Goal: Task Accomplishment & Management: Complete application form

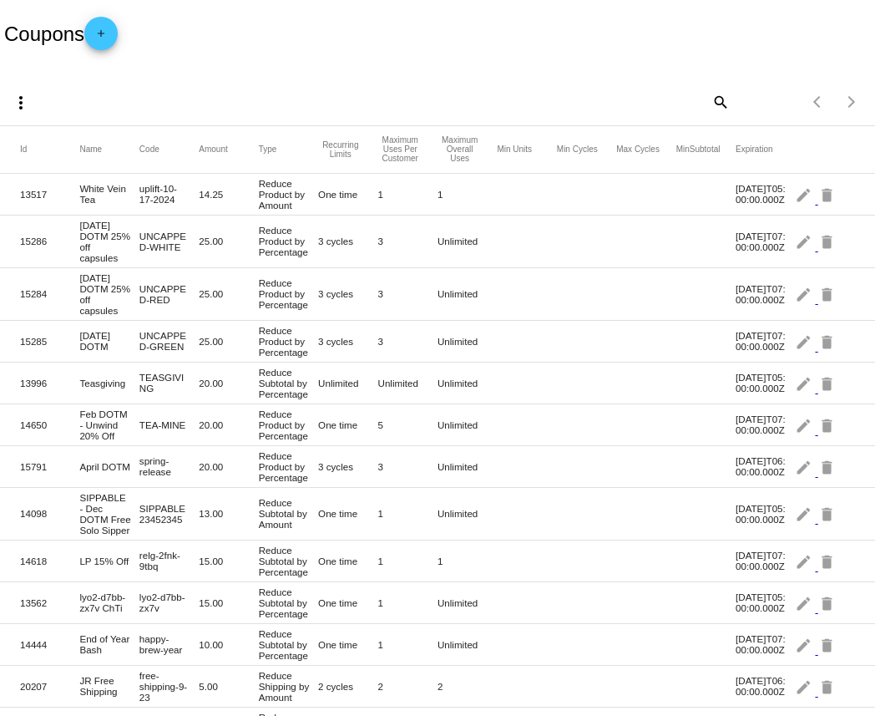
click at [111, 32] on mat-icon "add" at bounding box center [101, 38] width 20 height 20
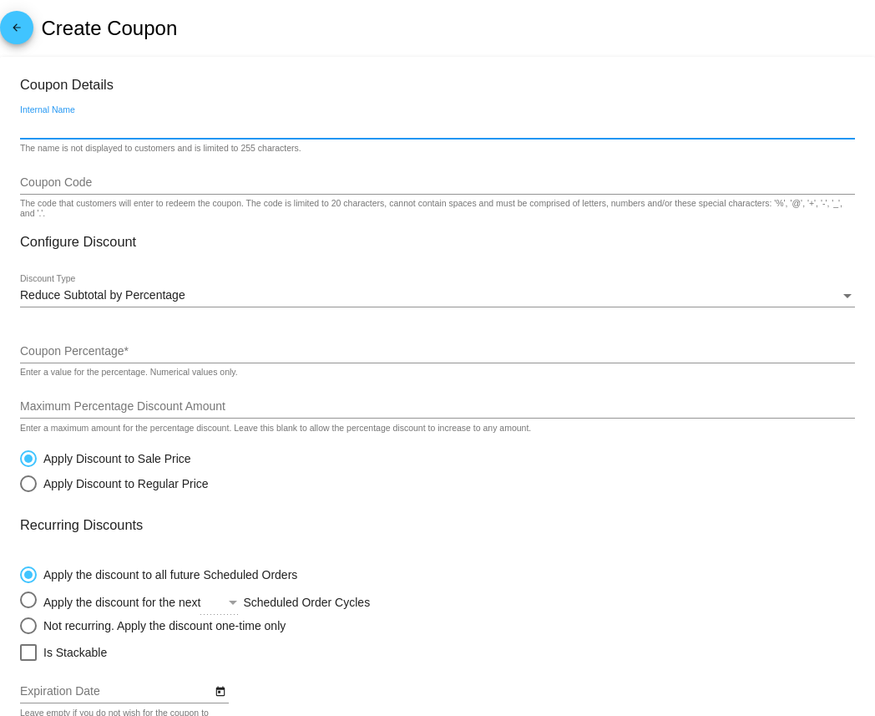
click at [90, 127] on input "Internal Name" at bounding box center [437, 126] width 835 height 13
click at [62, 191] on div "Coupon Code" at bounding box center [437, 178] width 835 height 33
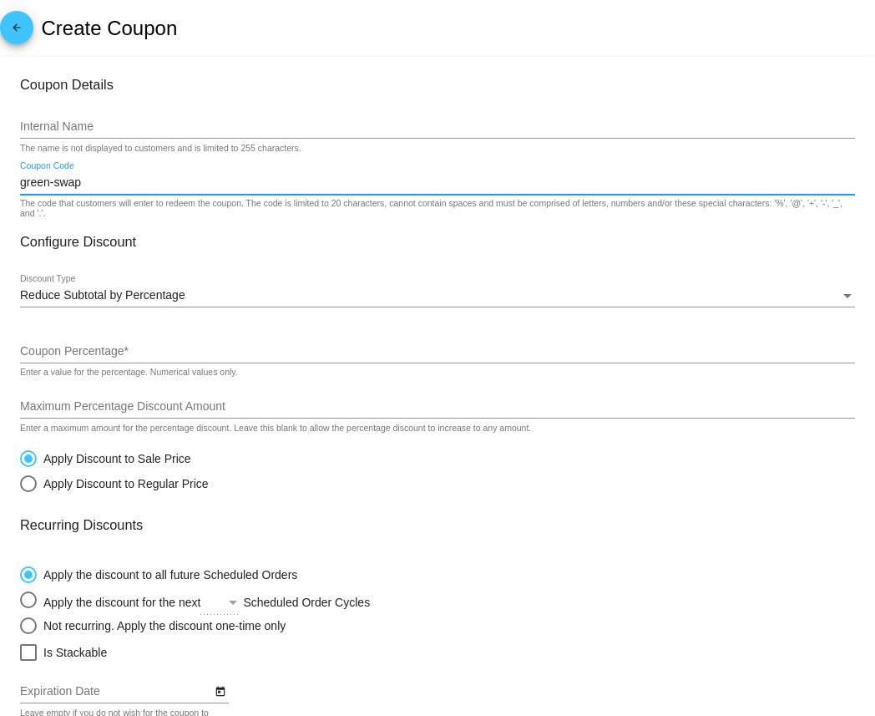
type input "green-swap"
click at [62, 125] on input "Internal Name" at bounding box center [437, 126] width 835 height 13
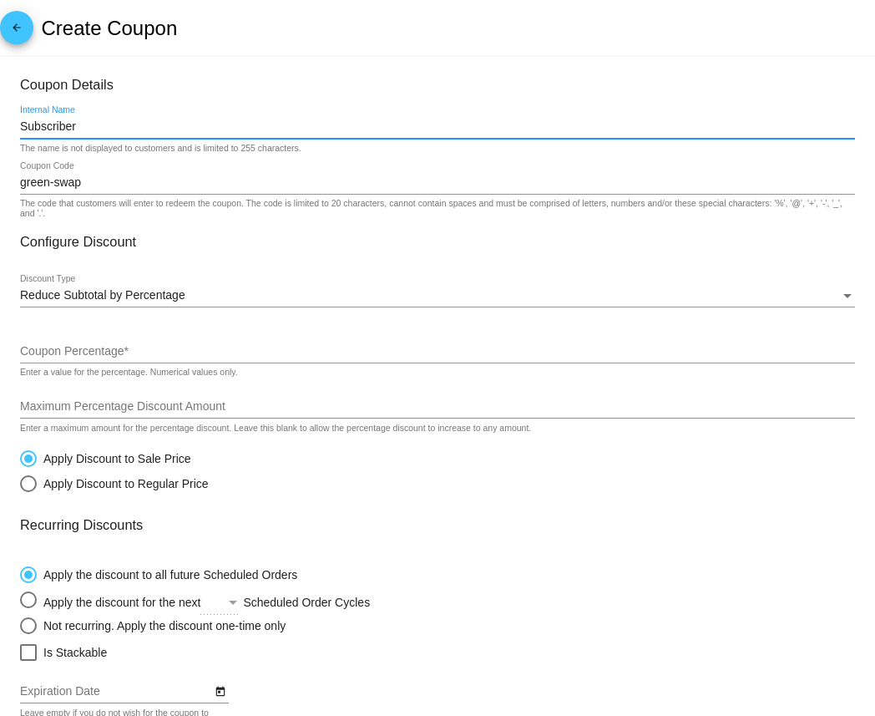
click at [20, 127] on input "Subscriber" at bounding box center [437, 126] width 835 height 13
click at [165, 124] on input "Loose Leaf Subscriber" at bounding box center [437, 126] width 835 height 13
click at [117, 127] on input "Loose Leaf Subscriber Alternatives" at bounding box center [437, 126] width 835 height 13
click at [169, 128] on input "Loose Leaf Alternatives" at bounding box center [437, 126] width 835 height 13
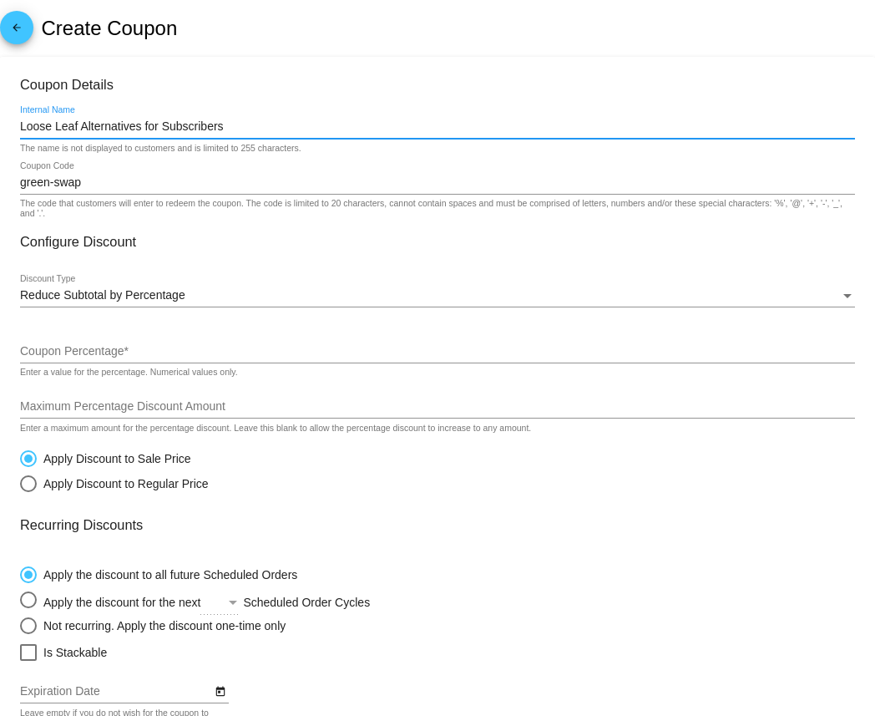
type input "Loose Leaf Alternatives for Subscribers"
click at [109, 185] on input "green-swap" at bounding box center [437, 182] width 835 height 13
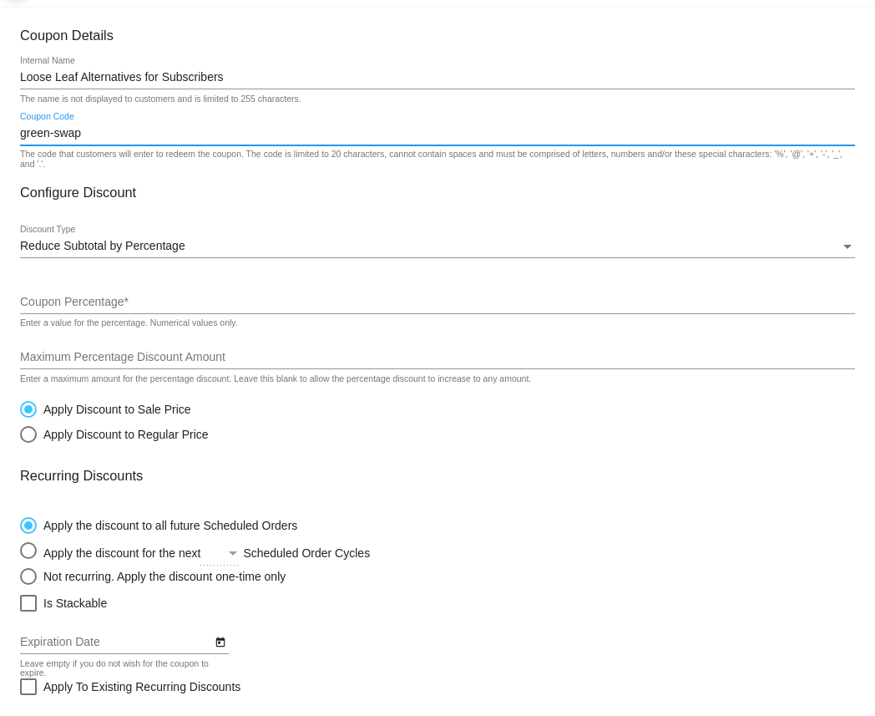
scroll to position [54, 0]
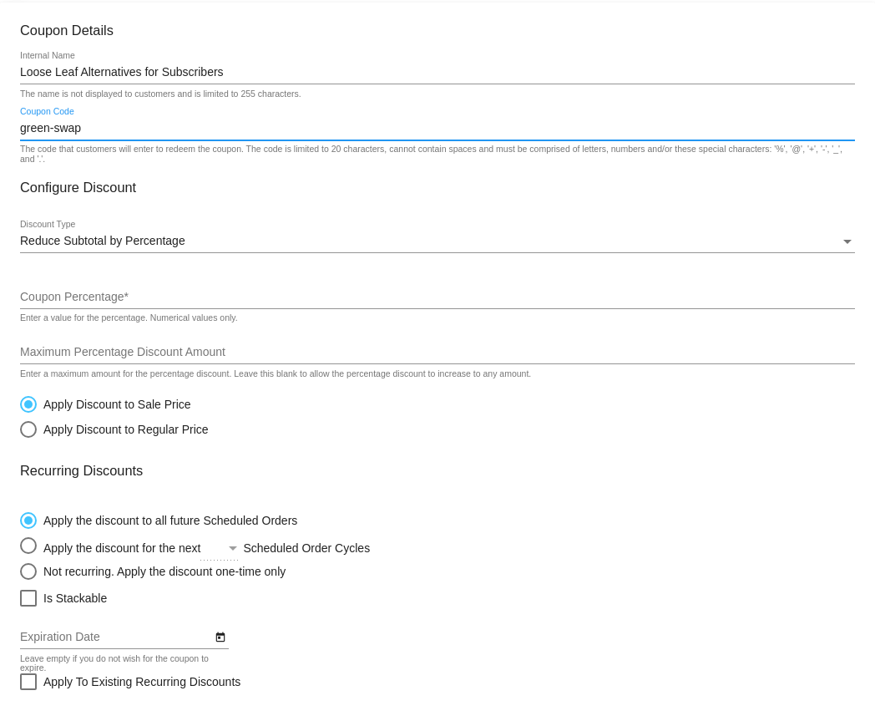
click at [103, 245] on span "Reduce Subtotal by Percentage" at bounding box center [102, 240] width 165 height 13
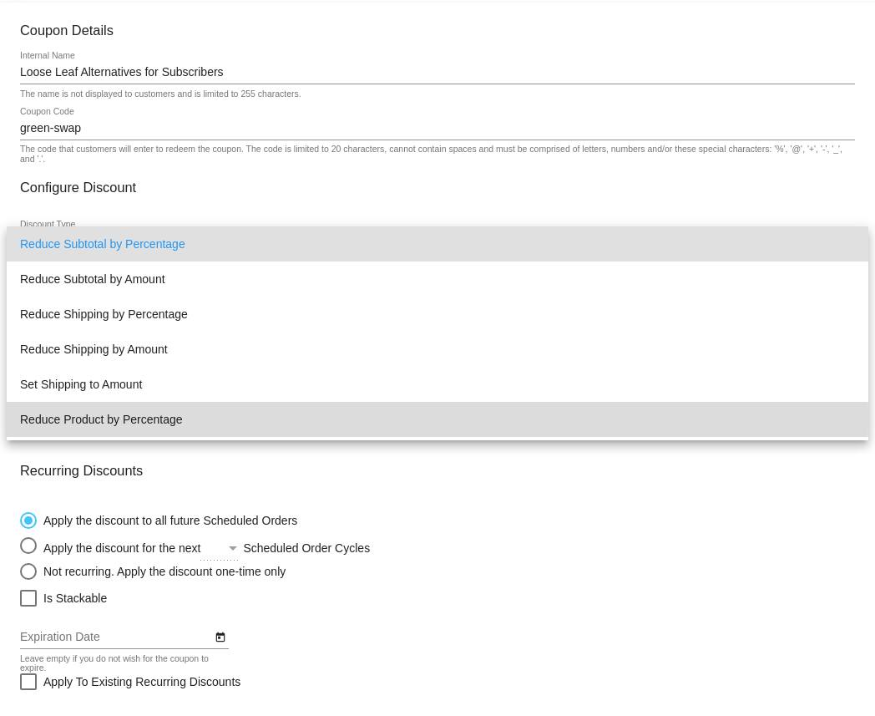
click at [68, 419] on span "Reduce Product by Percentage" at bounding box center [437, 419] width 835 height 35
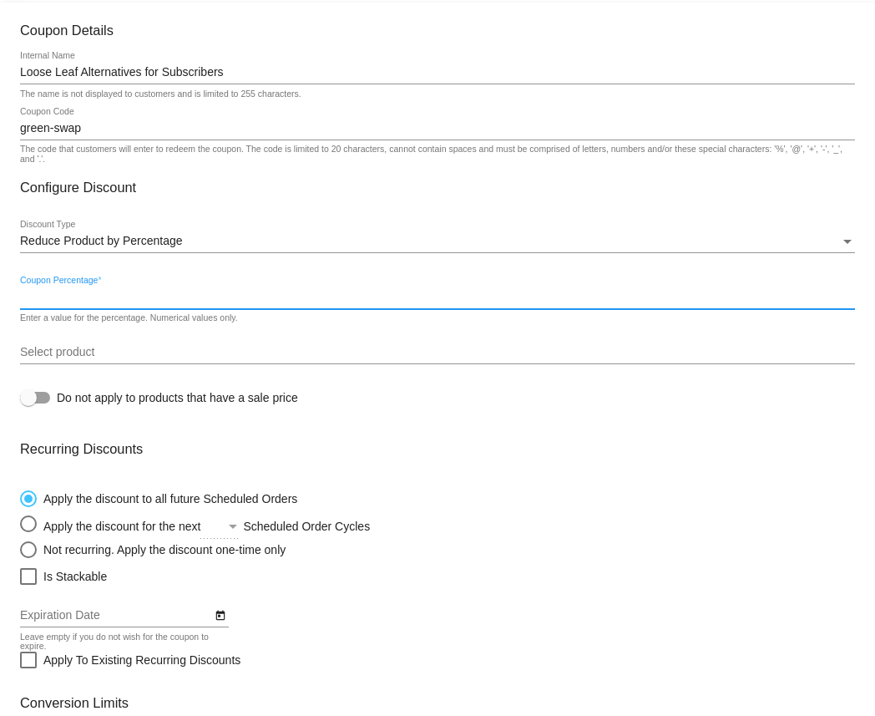
click at [95, 296] on input "Coupon Percentage *" at bounding box center [437, 297] width 835 height 13
type input "15"
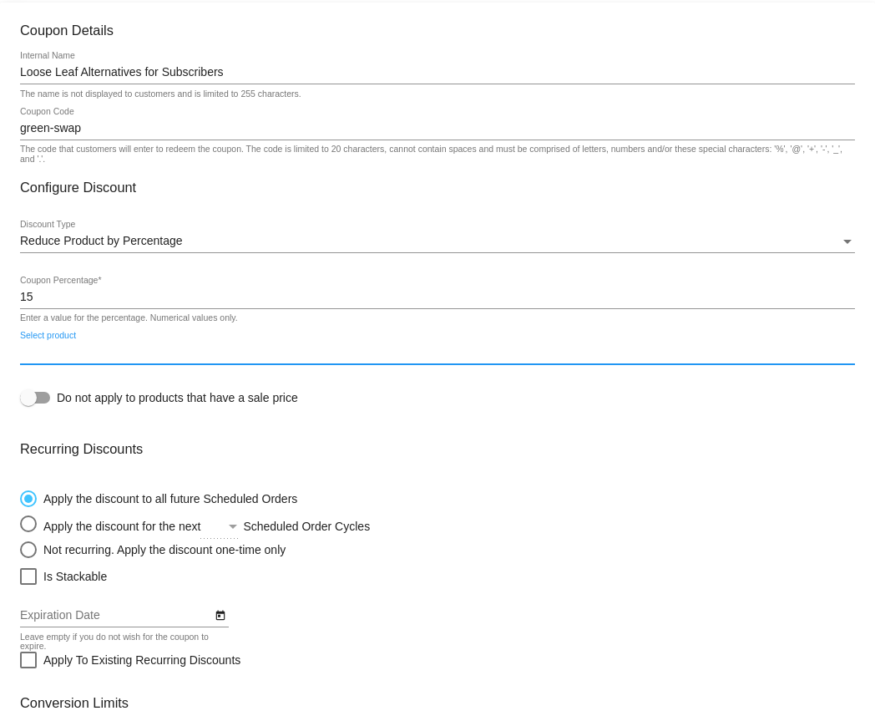
click at [91, 352] on input "Select product" at bounding box center [437, 352] width 835 height 13
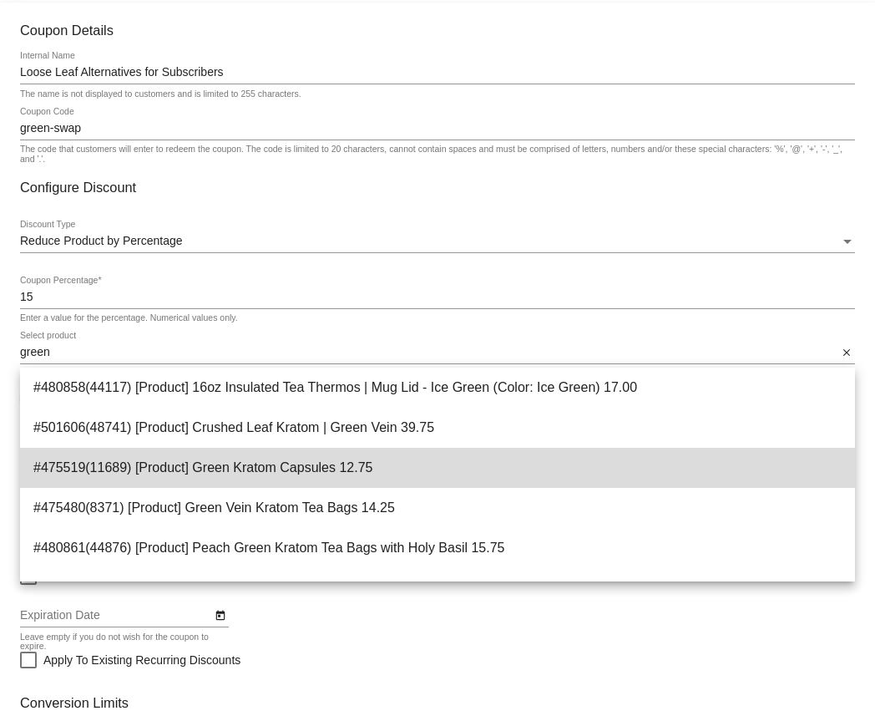
click at [217, 461] on span "#475519(11689) [Product] Green Kratom Capsules 12.75" at bounding box center [437, 468] width 808 height 40
type input "[Product] Green Kratom Capsules"
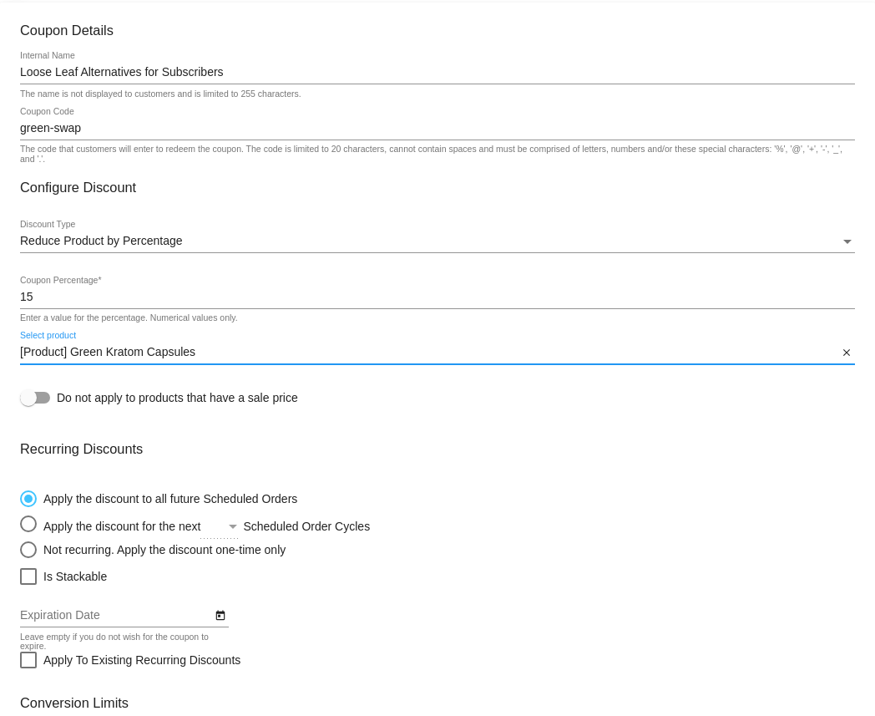
click at [232, 352] on input "[Product] Green Kratom Capsules" at bounding box center [429, 352] width 818 height 13
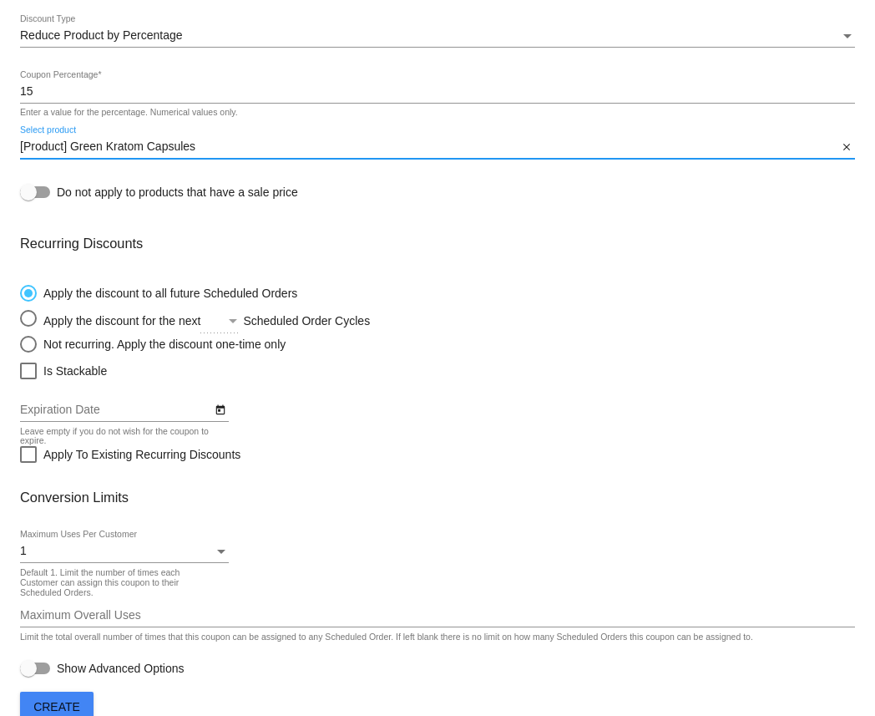
scroll to position [292, 0]
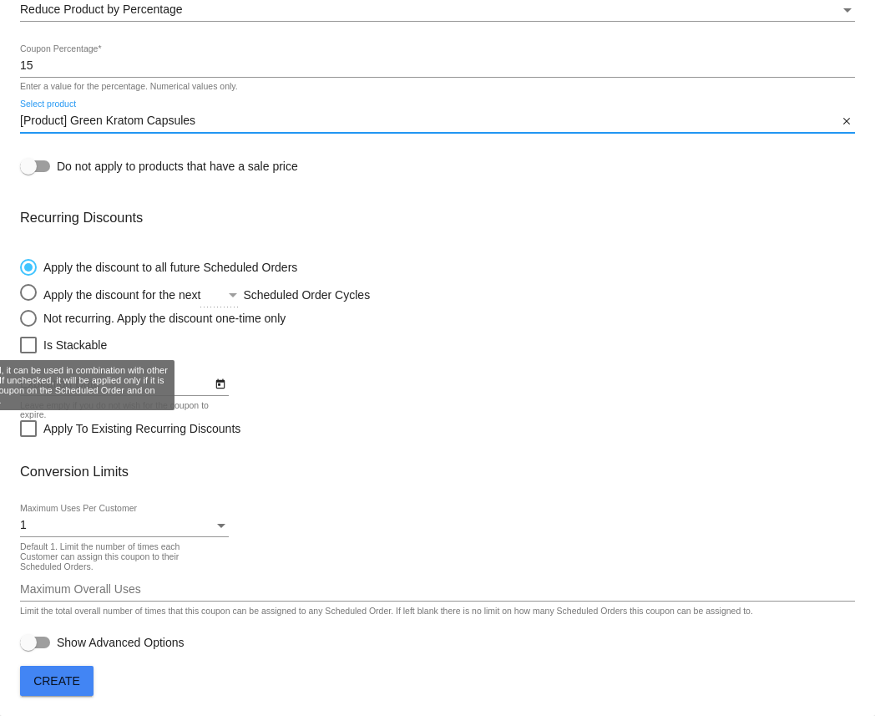
click at [26, 341] on div at bounding box center [28, 345] width 17 height 17
click at [28, 353] on input "Is Stackable" at bounding box center [28, 353] width 1 height 1
checkbox input "true"
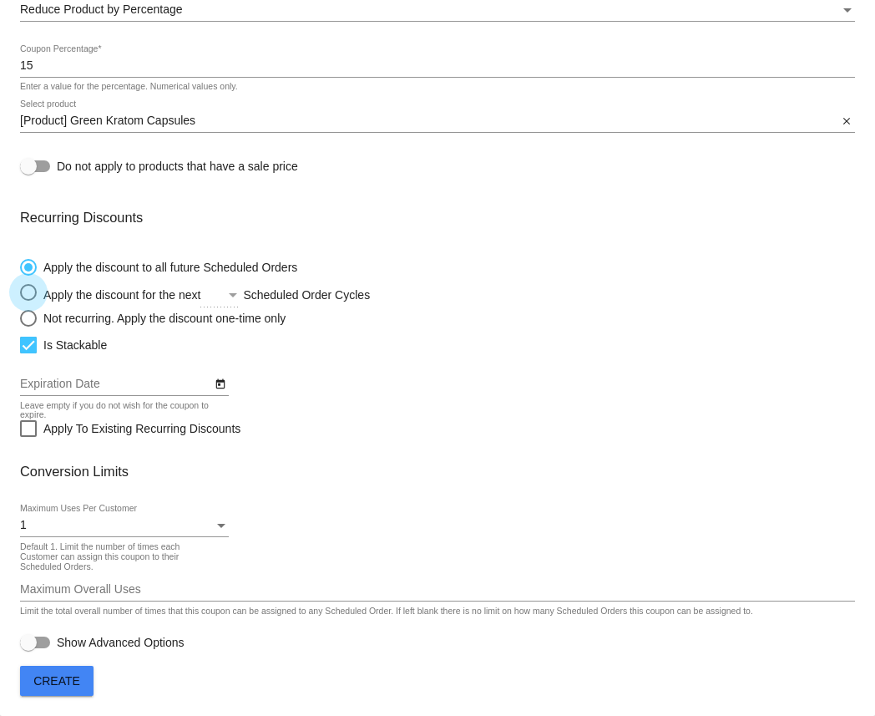
click at [30, 296] on div "Select an option" at bounding box center [28, 292] width 17 height 17
click at [20, 293] on input "Apply the discount for the next Scheduled Order Cycles" at bounding box center [19, 292] width 1 height 1
radio input "true"
click at [235, 289] on div "Select an option" at bounding box center [232, 295] width 15 height 13
click at [20, 292] on input "Apply the discount for the next Scheduled Order Cycles" at bounding box center [19, 292] width 1 height 1
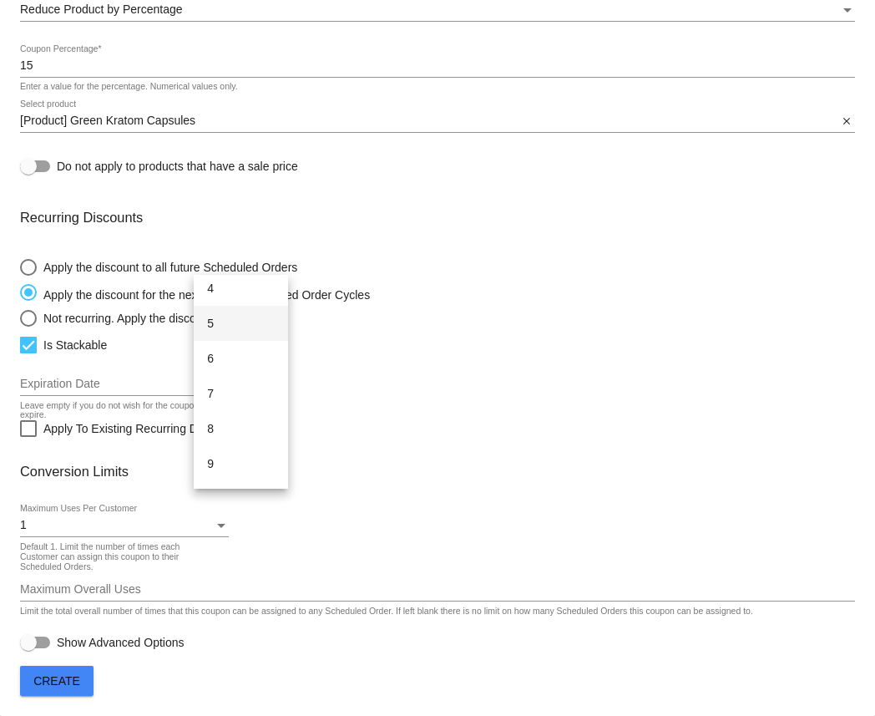
scroll to position [172, 0]
click at [352, 368] on div at bounding box center [437, 358] width 875 height 716
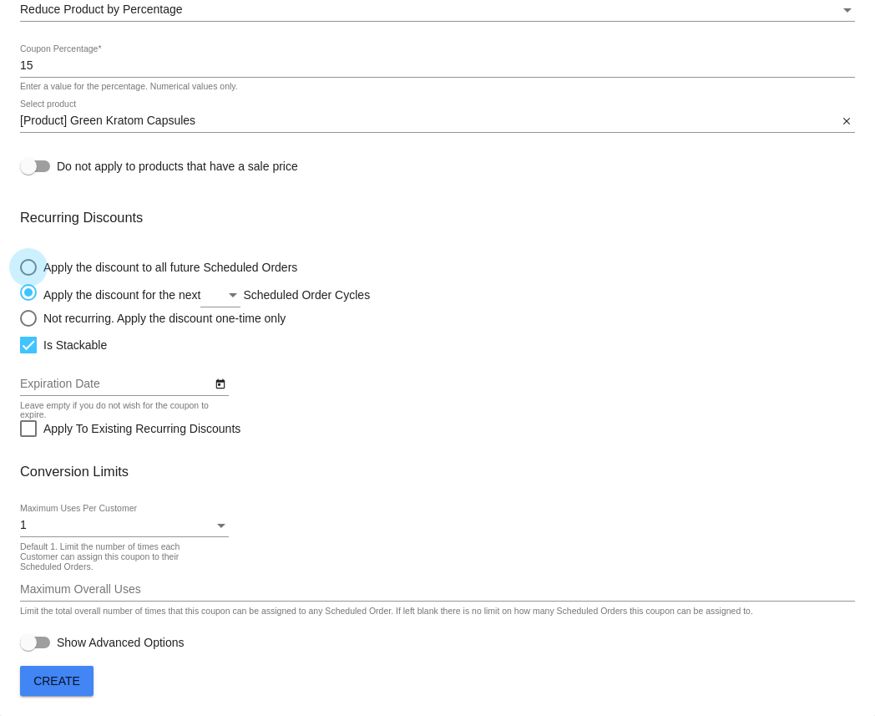
click at [31, 266] on div "Select an option" at bounding box center [28, 267] width 17 height 17
click at [20, 266] on input "Apply the discount to all future Scheduled Orders" at bounding box center [19, 266] width 1 height 1
radio input "true"
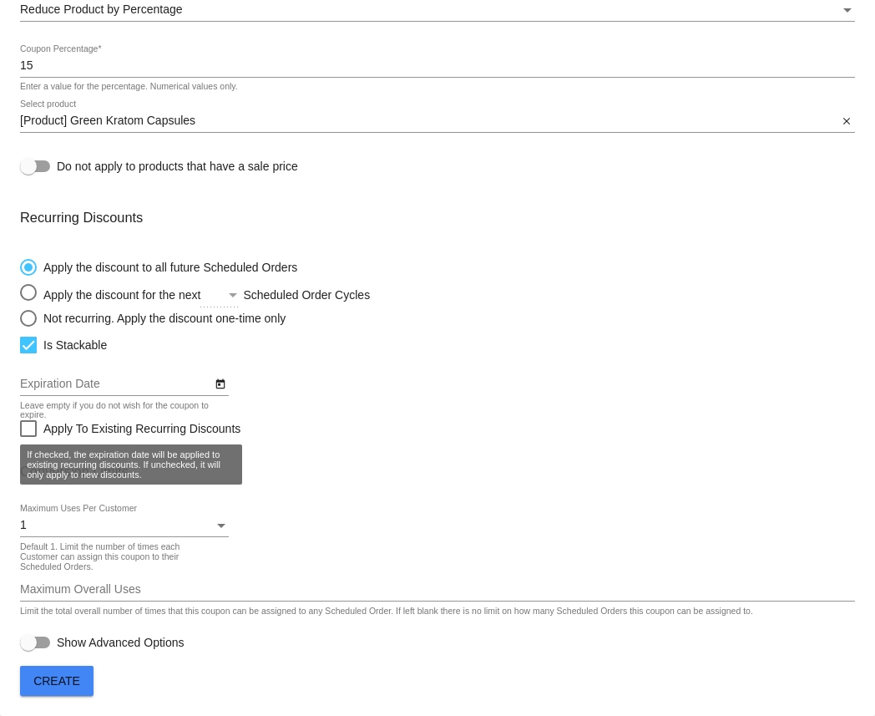
click at [38, 427] on label "Apply To Existing Recurring Discounts" at bounding box center [130, 428] width 220 height 20
click at [28, 437] on input "Apply To Existing Recurring Discounts" at bounding box center [28, 437] width 1 height 1
checkbox input "true"
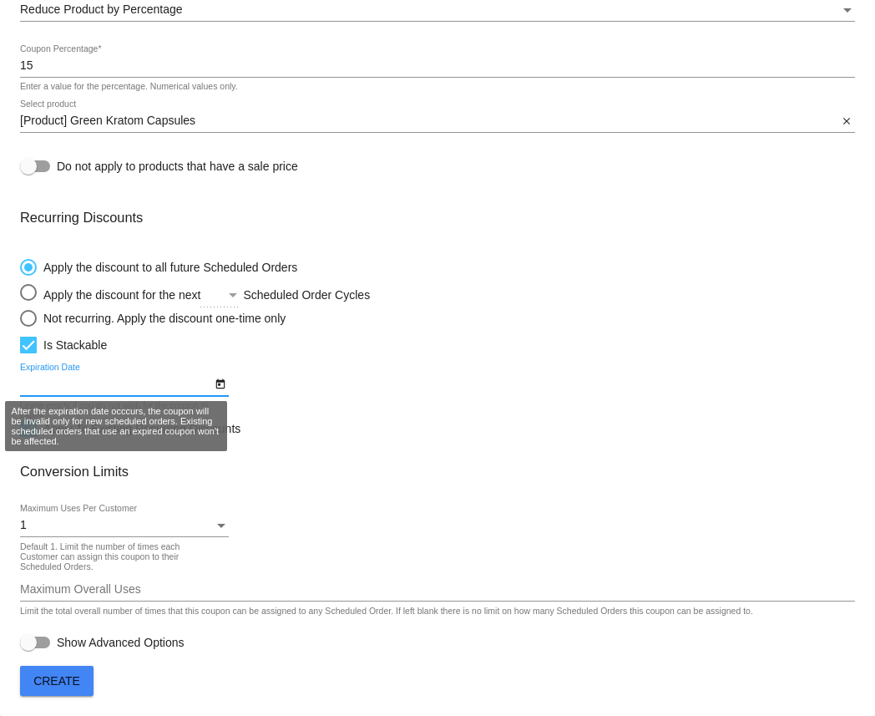
click at [180, 378] on input "Expiration Date" at bounding box center [115, 383] width 191 height 13
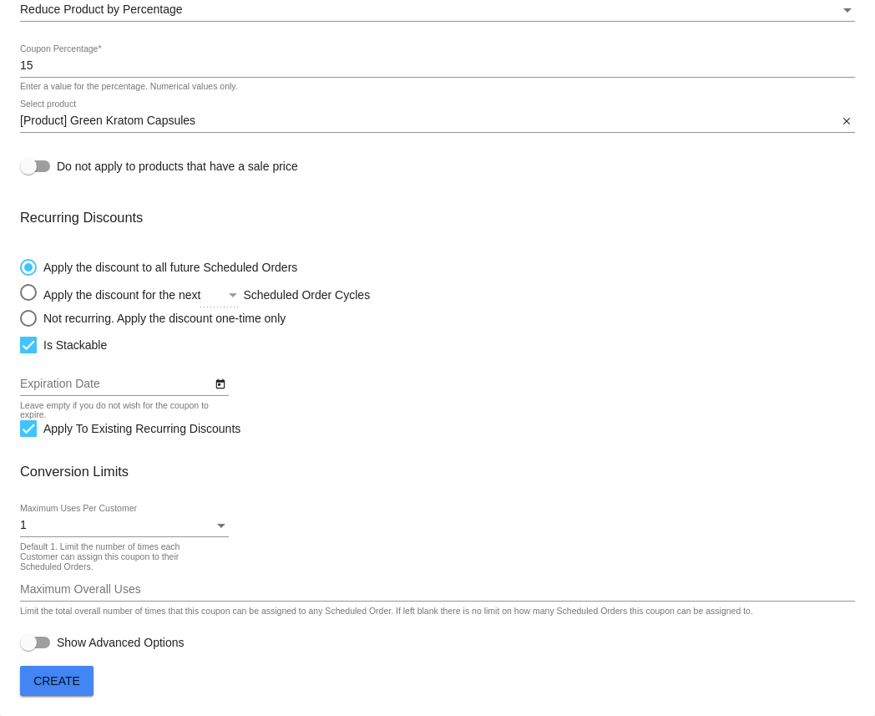
click at [230, 381] on mat-card-content "Coupon Details Loose Leaf Alternatives for Subscribers Internal Name The name i…" at bounding box center [437, 222] width 835 height 862
click at [217, 382] on icon "Open calendar" at bounding box center [221, 384] width 12 height 20
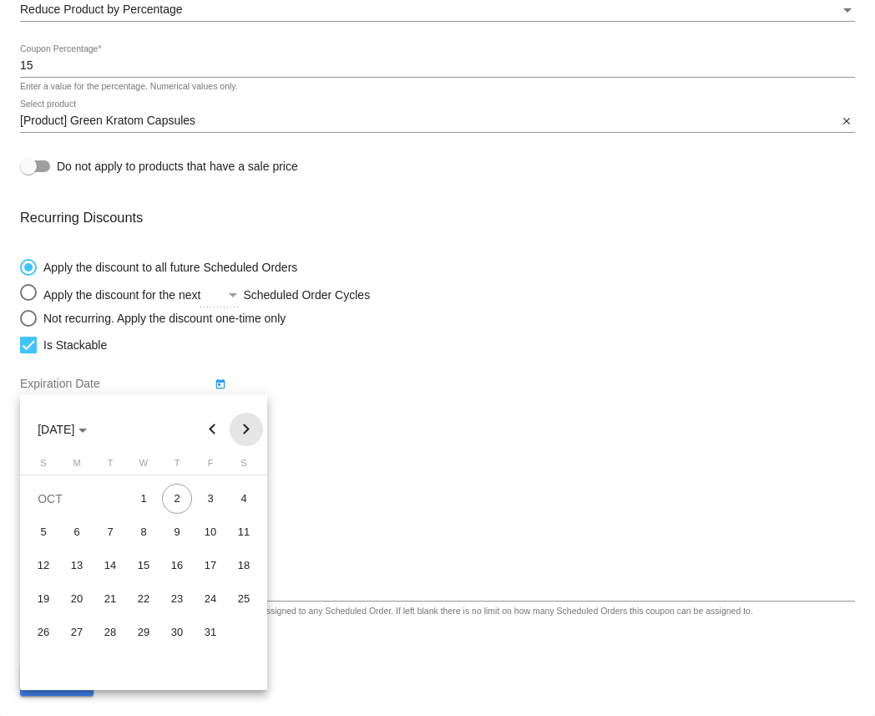
click at [251, 440] on button "Next month" at bounding box center [246, 429] width 33 height 33
click at [251, 441] on button "Next month" at bounding box center [246, 429] width 33 height 33
click at [113, 534] on div "2" at bounding box center [110, 532] width 30 height 30
type input "[DATE]"
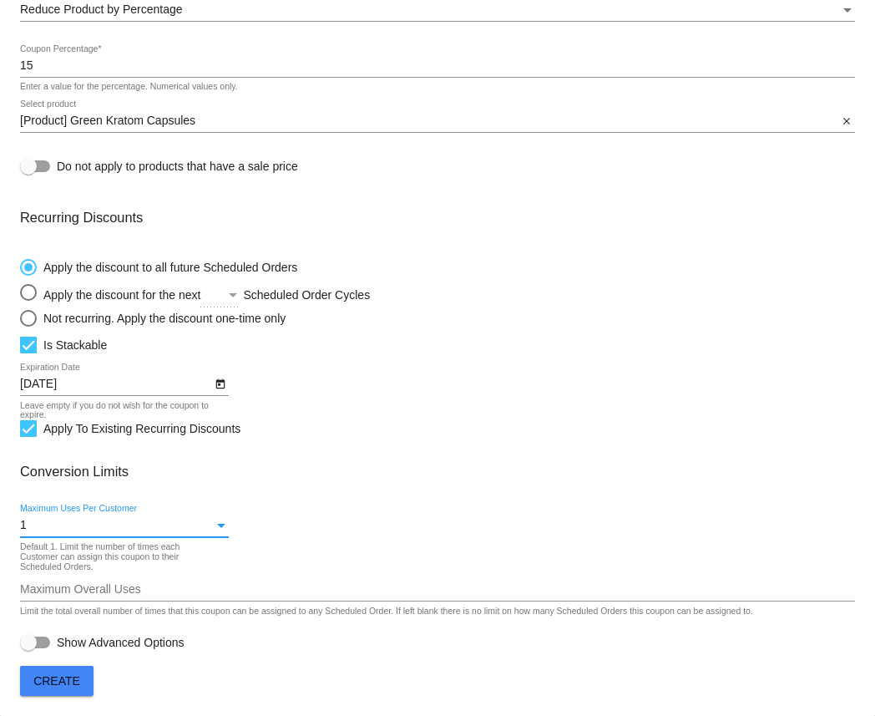
click at [145, 521] on div "1" at bounding box center [117, 525] width 194 height 13
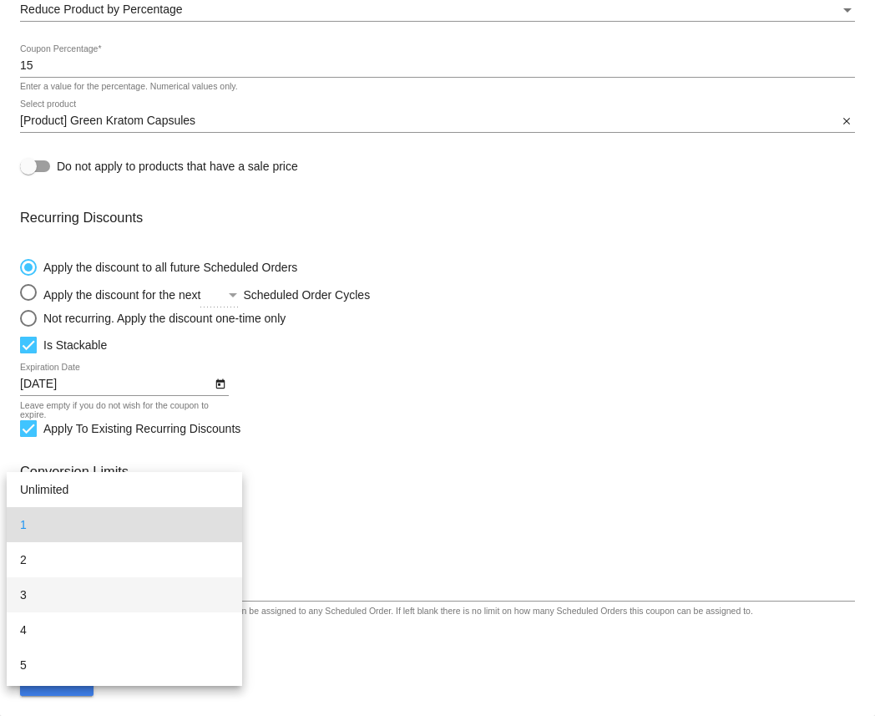
scroll to position [32, 0]
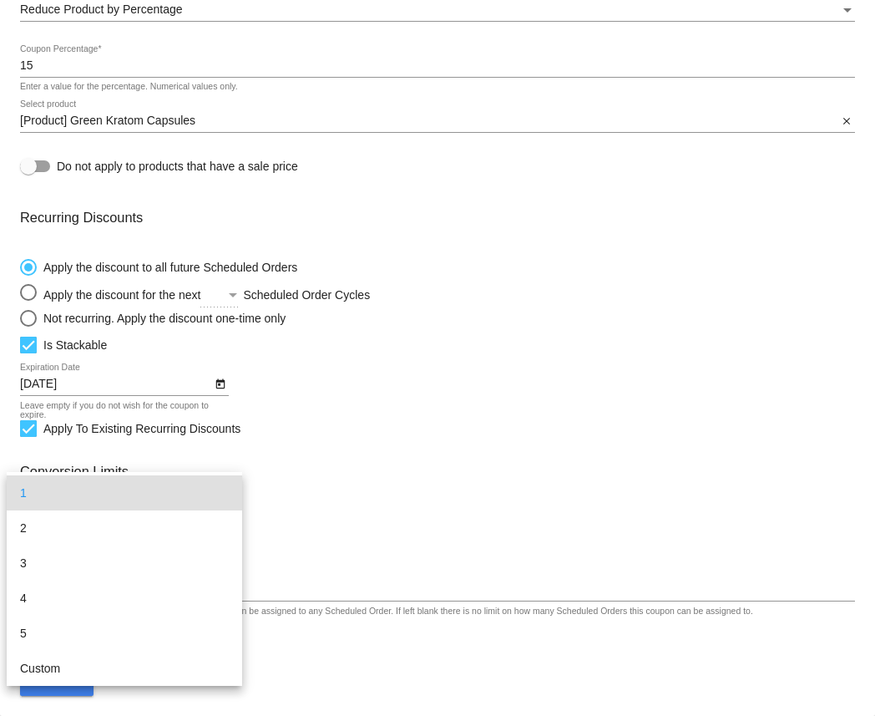
click at [336, 467] on div at bounding box center [437, 358] width 875 height 716
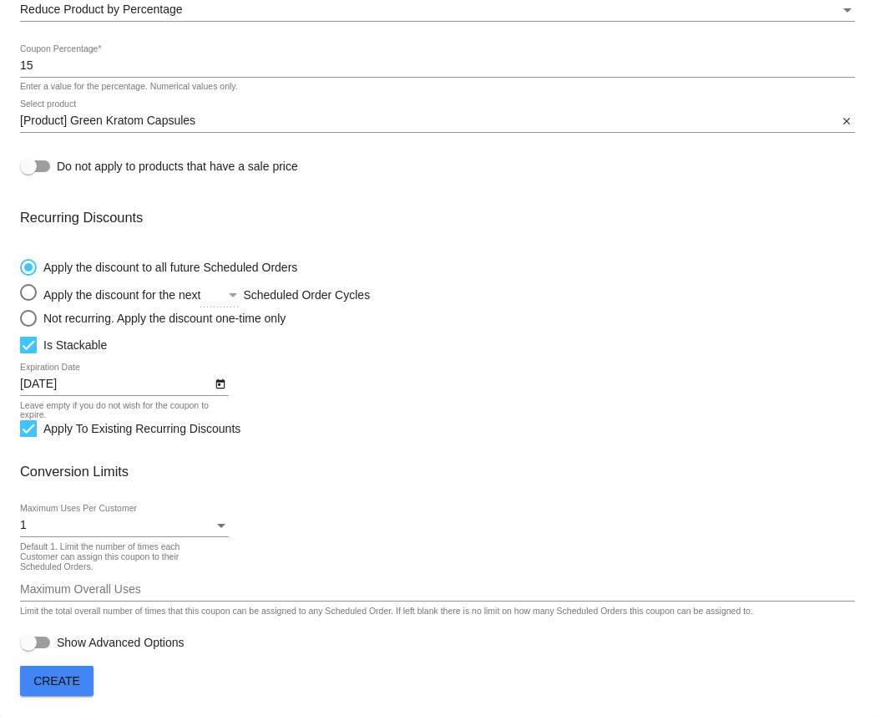
click at [145, 518] on div "1 Maximum Uses Per Customer" at bounding box center [124, 520] width 209 height 33
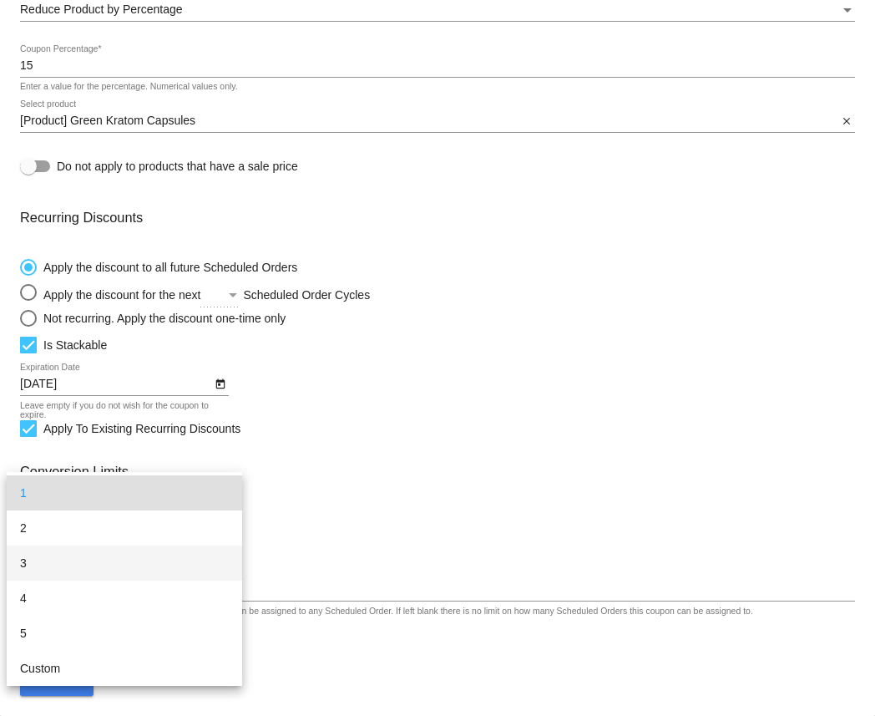
scroll to position [0, 0]
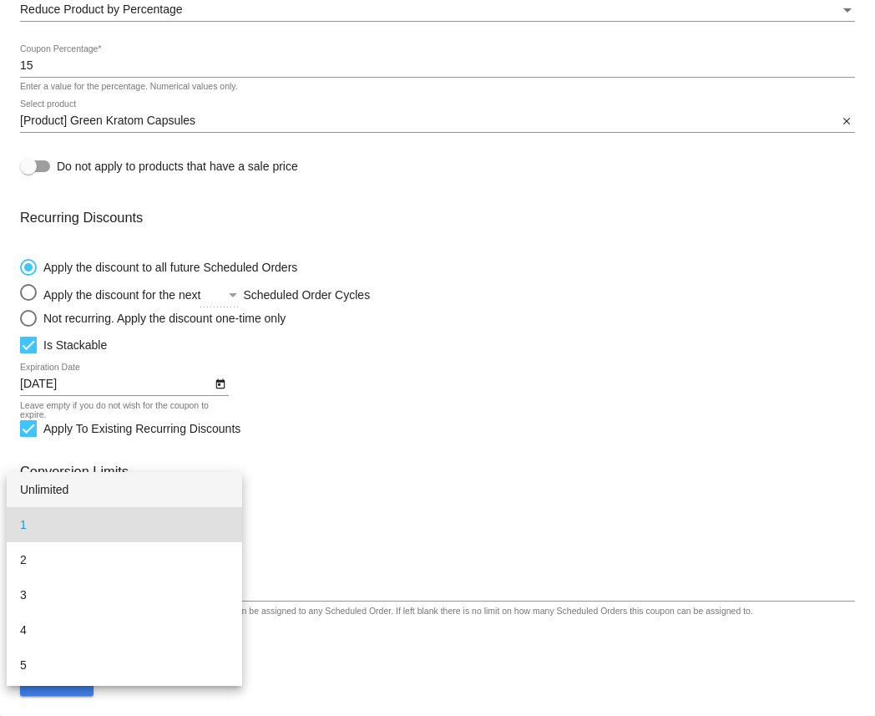
click at [108, 489] on span "Unlimited" at bounding box center [124, 489] width 209 height 35
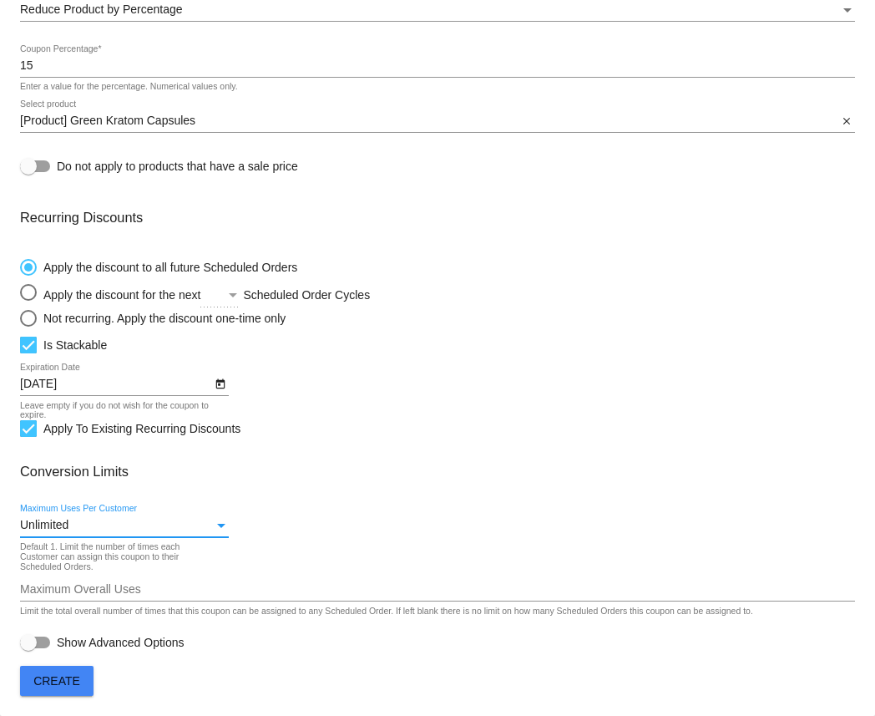
click at [186, 584] on input "Maximum Overall Uses" at bounding box center [437, 589] width 835 height 13
click at [162, 684] on mat-card "Coupon Details Loose Leaf Alternatives for Subscribers Internal Name The name i…" at bounding box center [437, 243] width 875 height 945
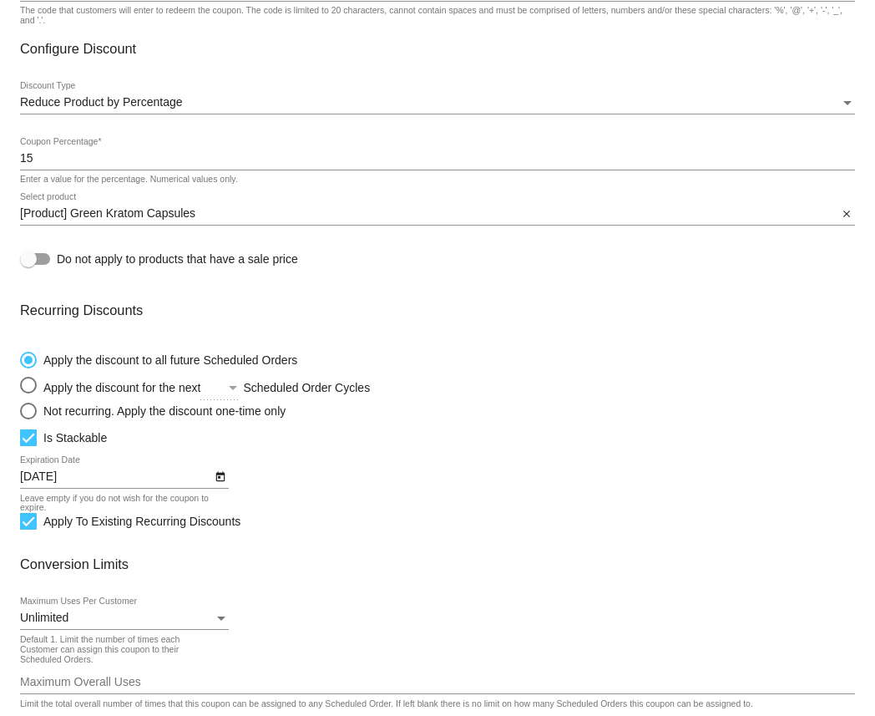
scroll to position [292, 0]
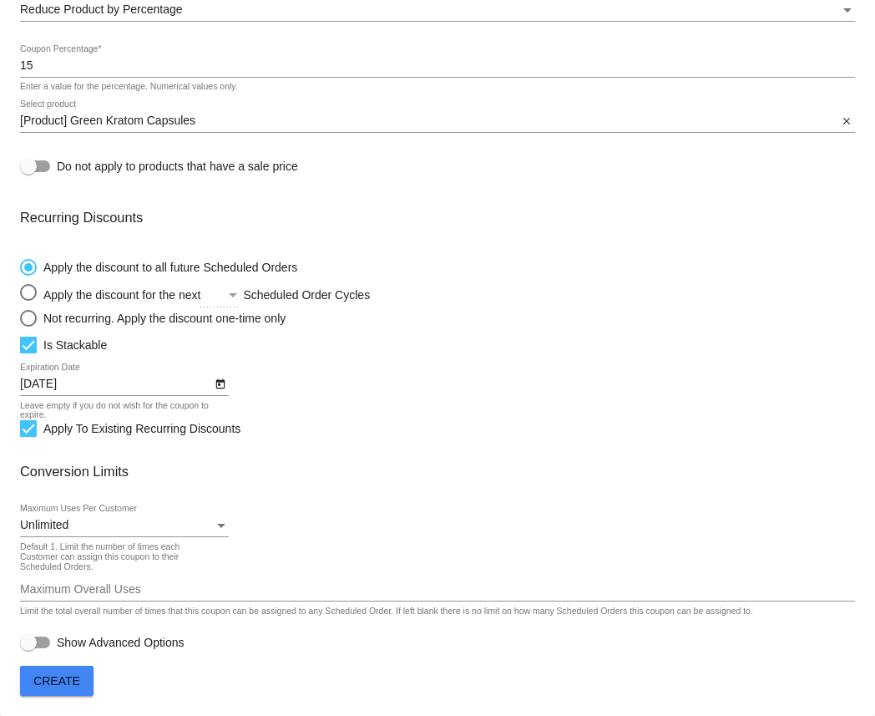
click at [67, 683] on span "Create" at bounding box center [56, 680] width 47 height 13
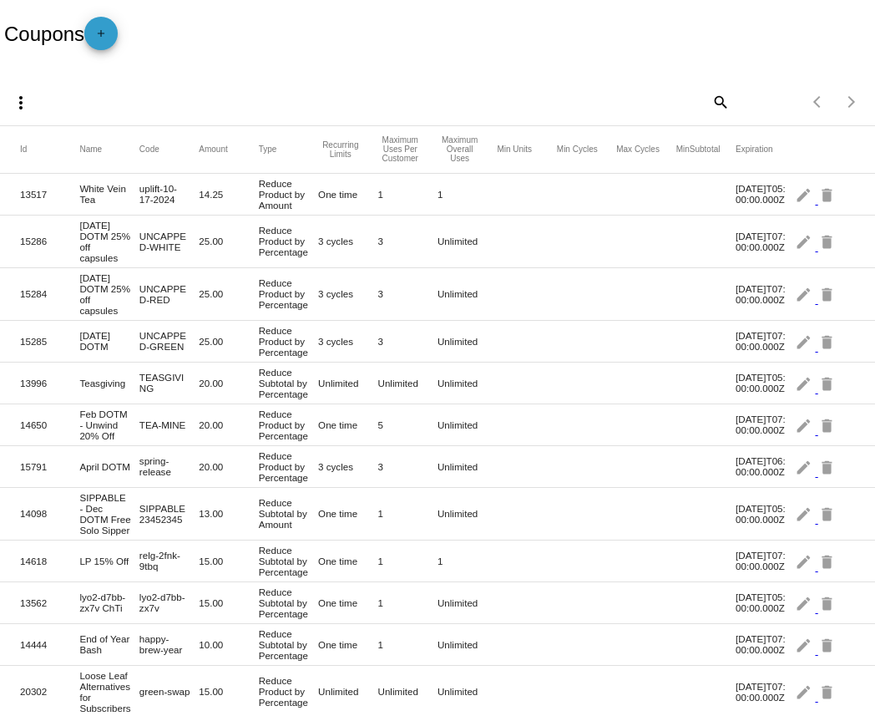
click at [99, 32] on mat-icon "add" at bounding box center [101, 38] width 20 height 20
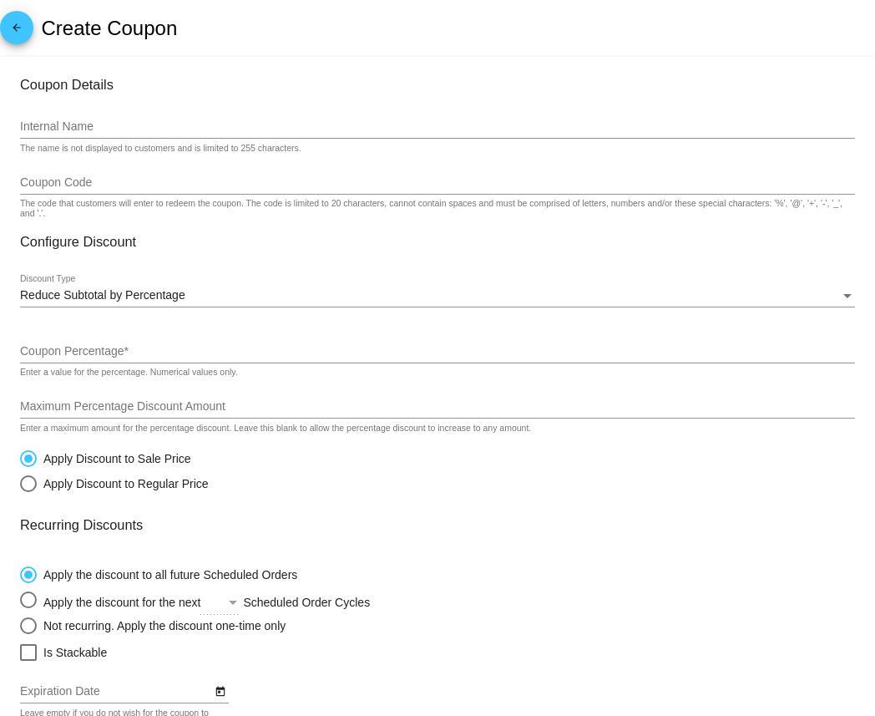
click at [130, 183] on input "Coupon Code" at bounding box center [437, 182] width 835 height 13
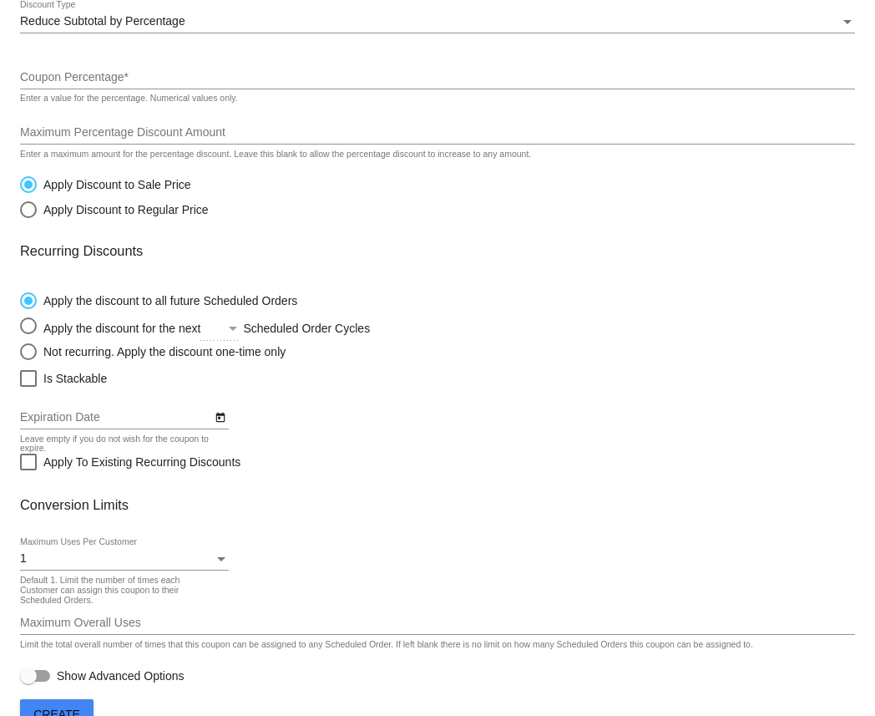
scroll to position [276, 0]
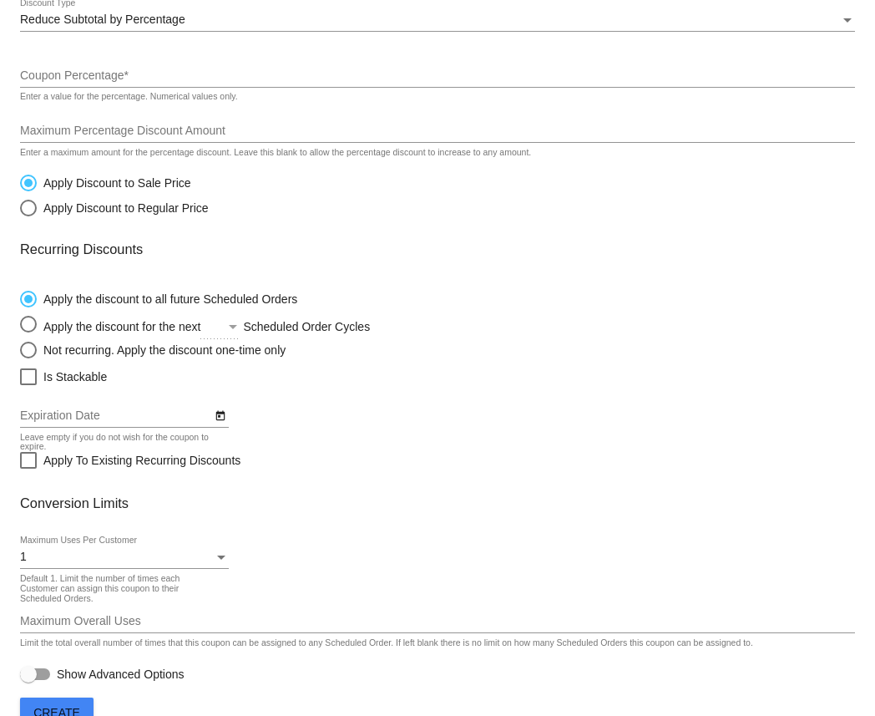
type input "green-swap"
